Goal: Information Seeking & Learning: Learn about a topic

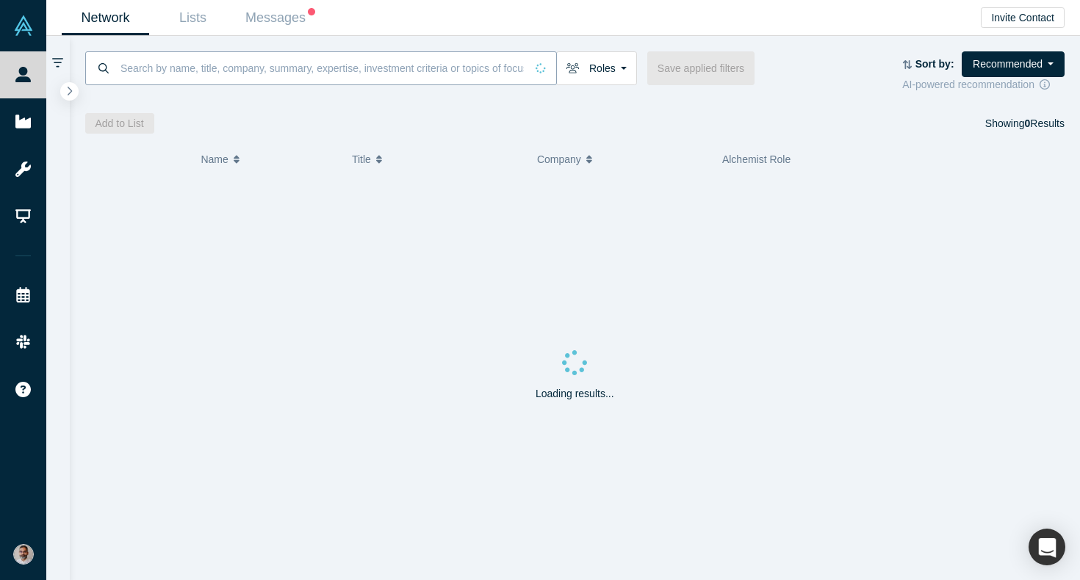
click at [284, 68] on input at bounding box center [322, 68] width 406 height 35
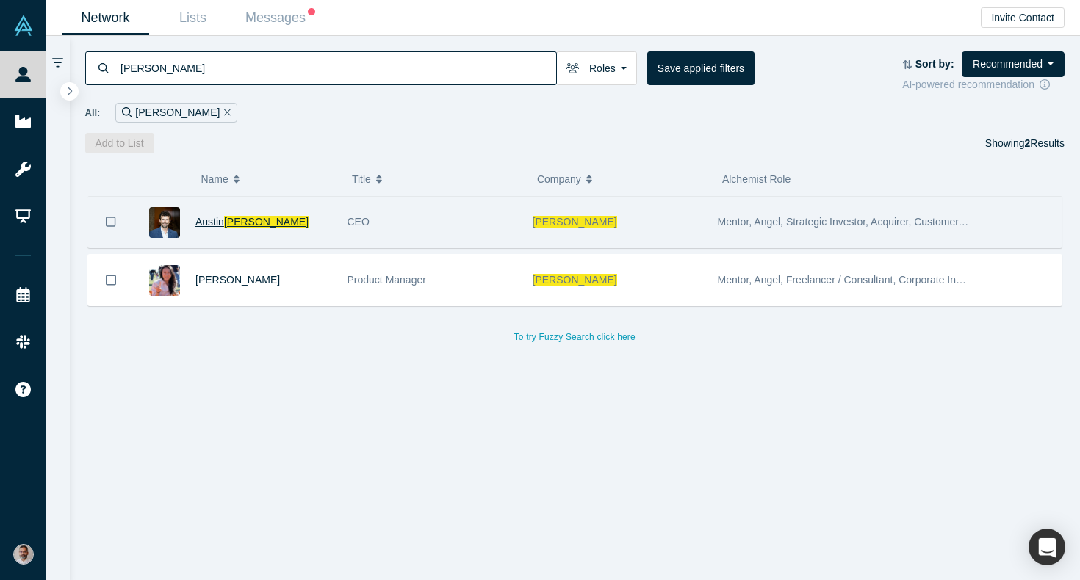
type input "[PERSON_NAME]"
click at [215, 220] on span "Austin" at bounding box center [209, 222] width 29 height 12
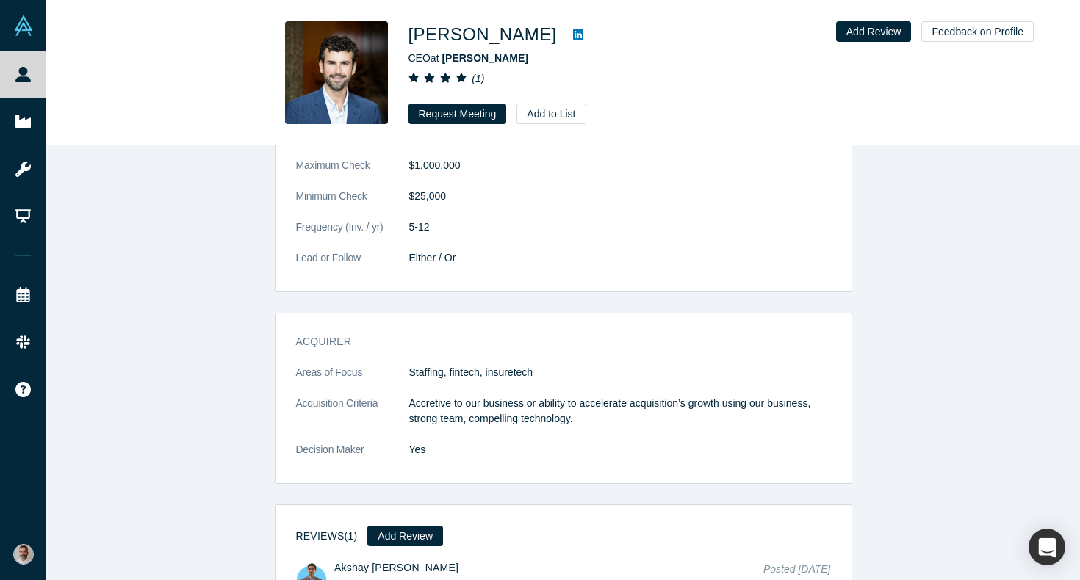
scroll to position [1894, 0]
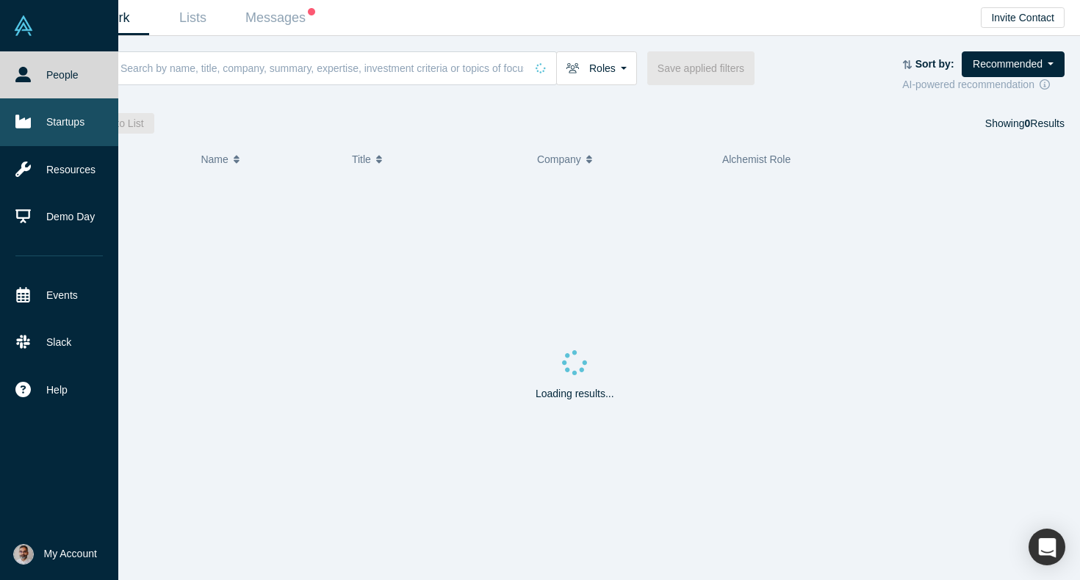
click at [47, 117] on link "Startups" at bounding box center [59, 121] width 118 height 47
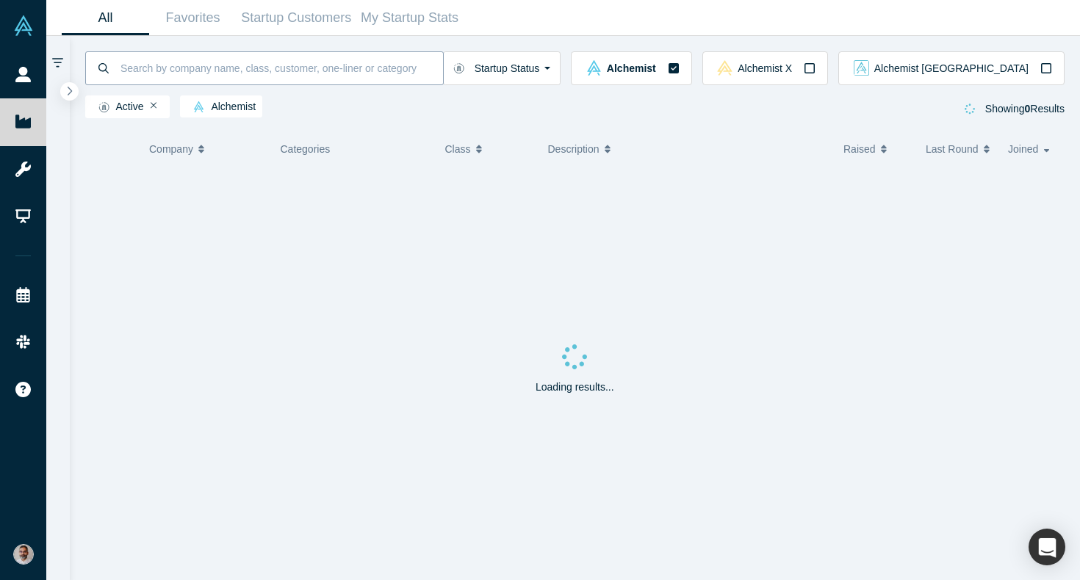
click at [294, 75] on input at bounding box center [281, 68] width 324 height 35
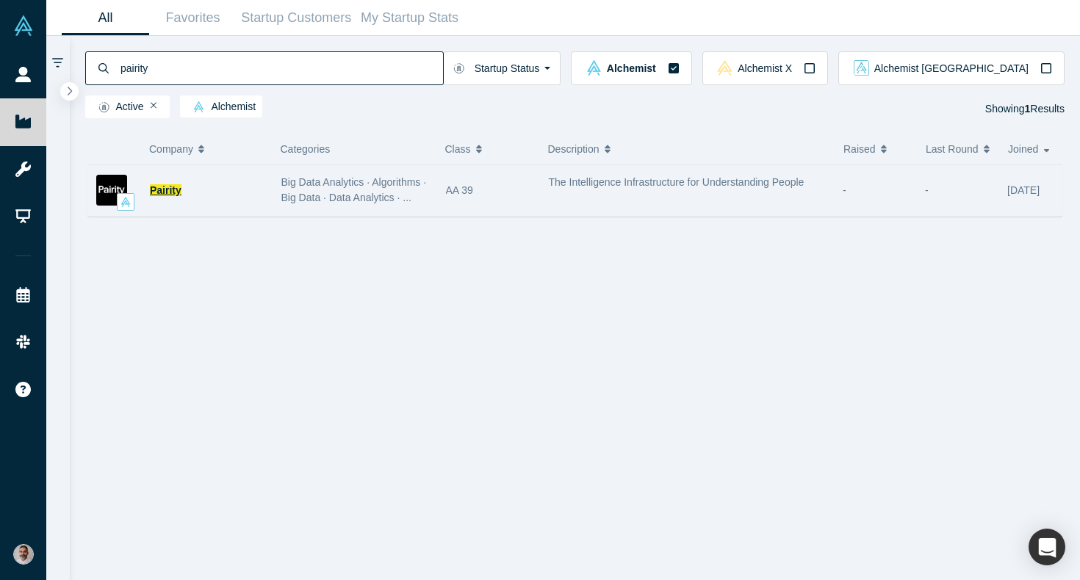
type input "pairity"
click at [173, 194] on span "Pairity" at bounding box center [166, 190] width 32 height 12
